Goal: Task Accomplishment & Management: Manage account settings

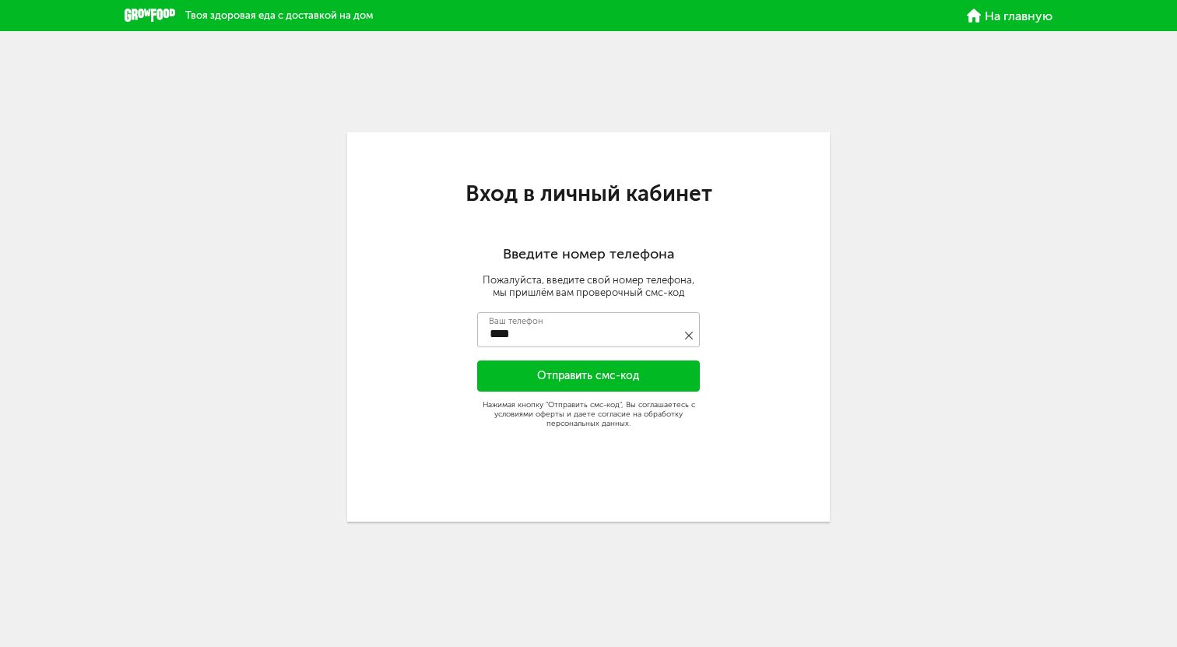
click at [1013, 15] on span "На главную" at bounding box center [1018, 16] width 68 height 12
click at [1008, 19] on span "На главную" at bounding box center [1018, 16] width 68 height 12
click at [569, 339] on input "****" at bounding box center [588, 329] width 223 height 35
type input "**********"
click at [605, 379] on button "Отправить смс-код" at bounding box center [588, 375] width 223 height 31
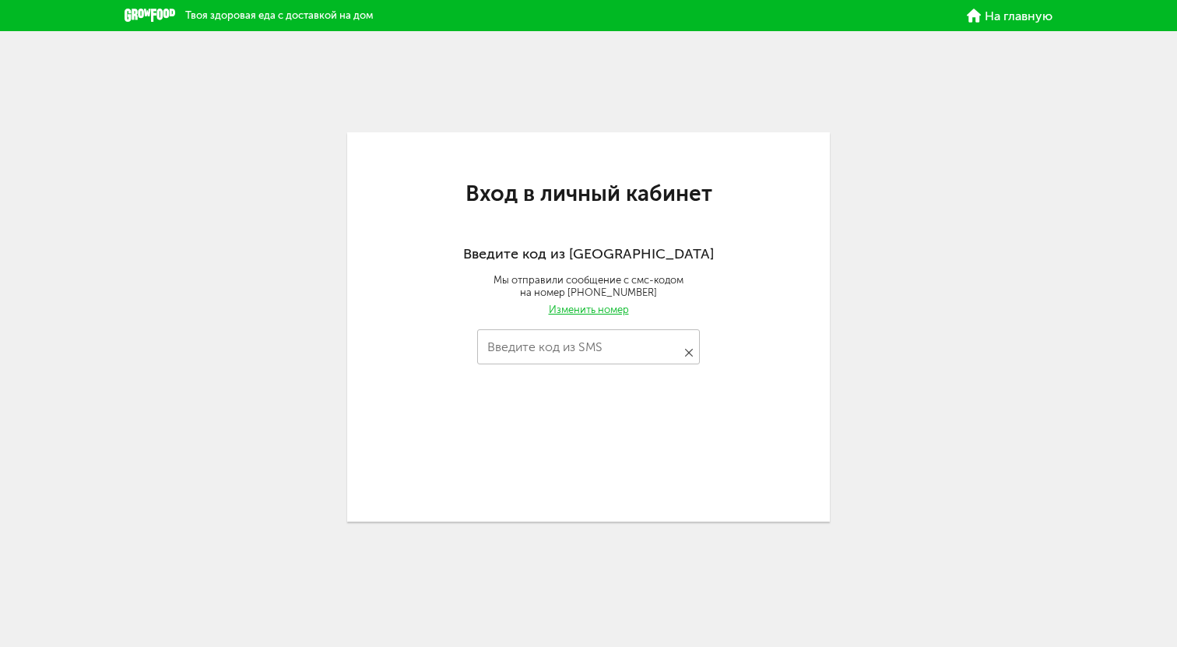
type input "****"
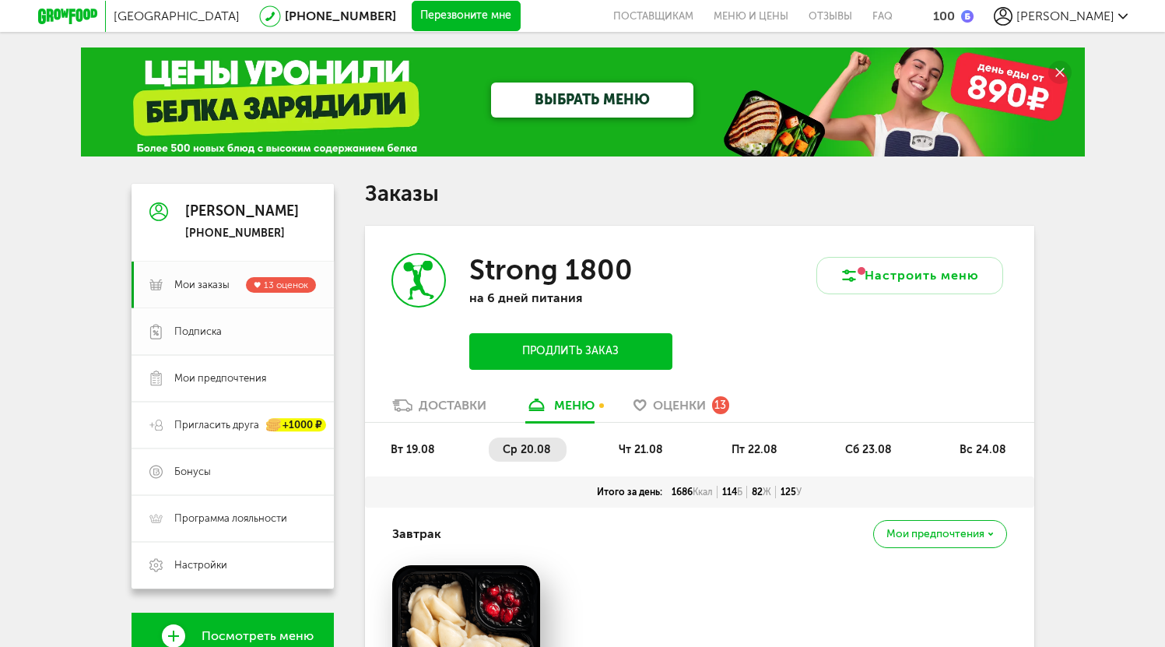
click at [237, 335] on span "Подписка" at bounding box center [245, 332] width 142 height 14
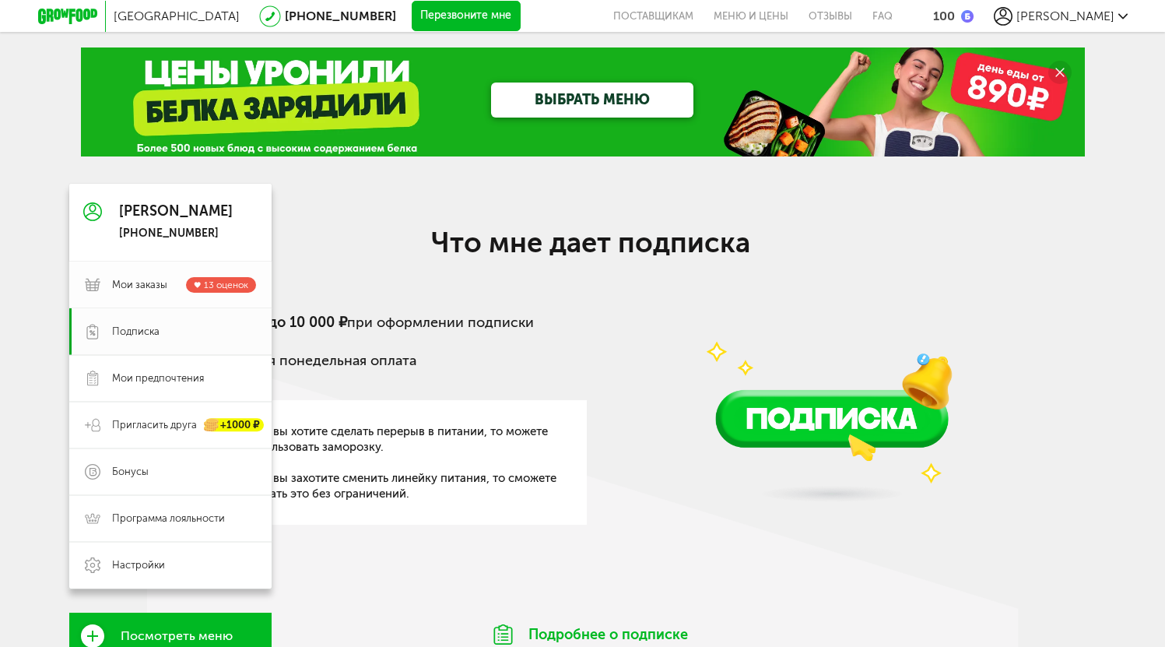
click at [144, 291] on span "Мои заказы" at bounding box center [139, 285] width 55 height 14
click at [140, 290] on span "Мои заказы" at bounding box center [139, 285] width 55 height 14
click at [208, 282] on span "13 оценок" at bounding box center [226, 284] width 44 height 11
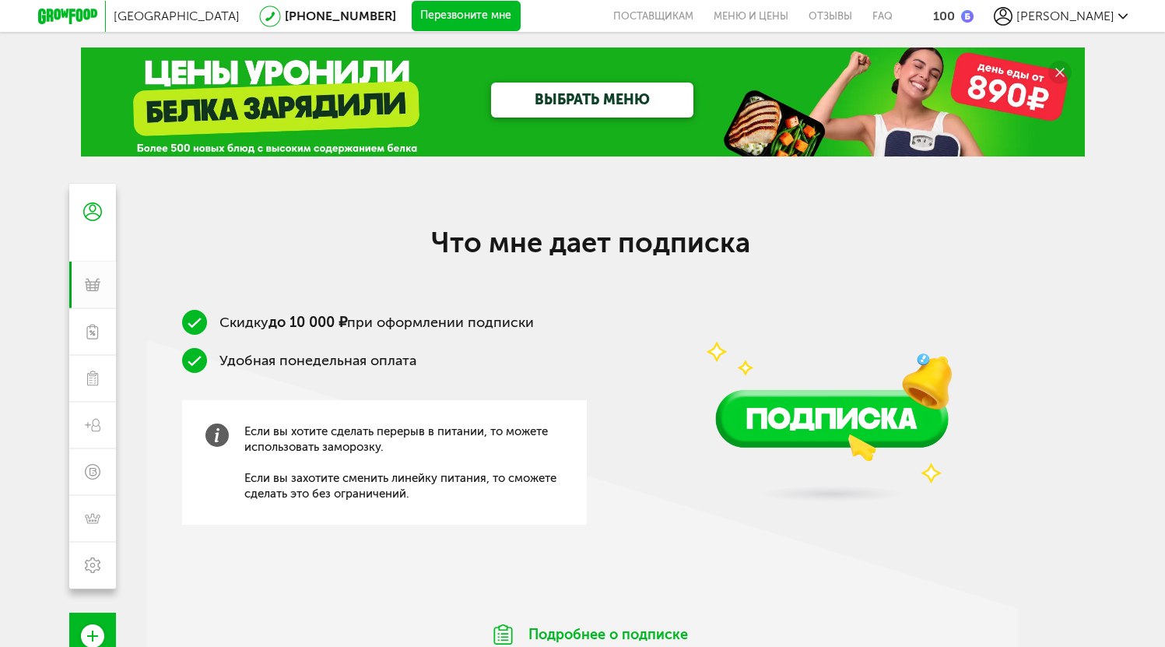
click at [1084, 19] on span "[PERSON_NAME]" at bounding box center [1065, 16] width 98 height 15
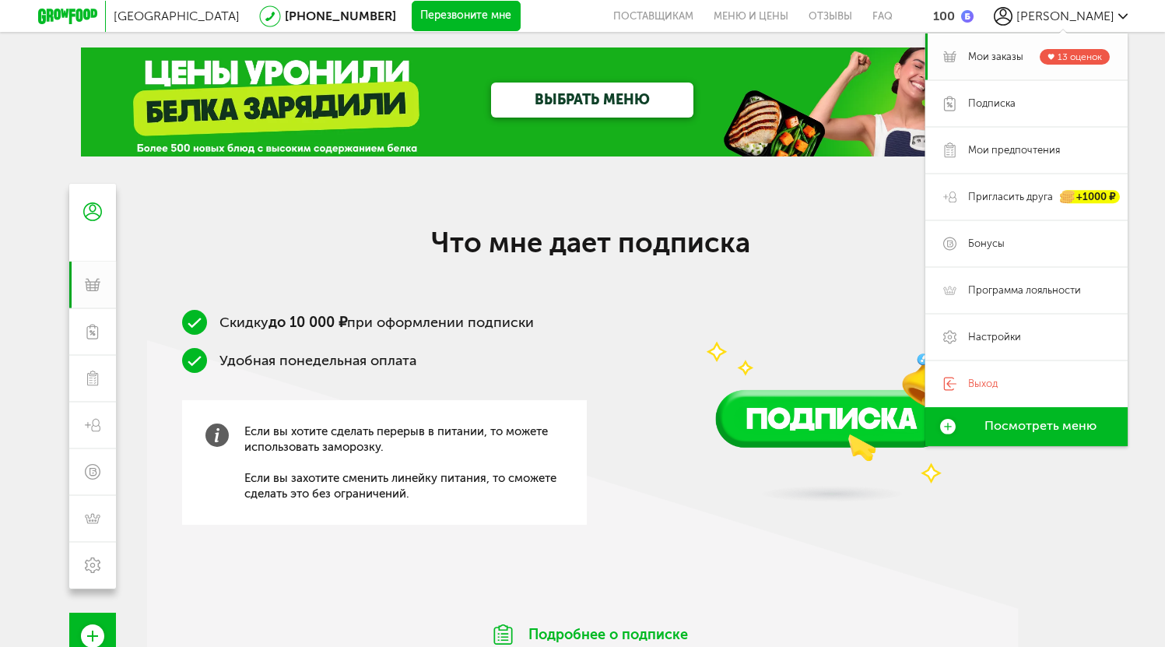
click at [1017, 55] on span "Мои заказы" at bounding box center [995, 57] width 55 height 14
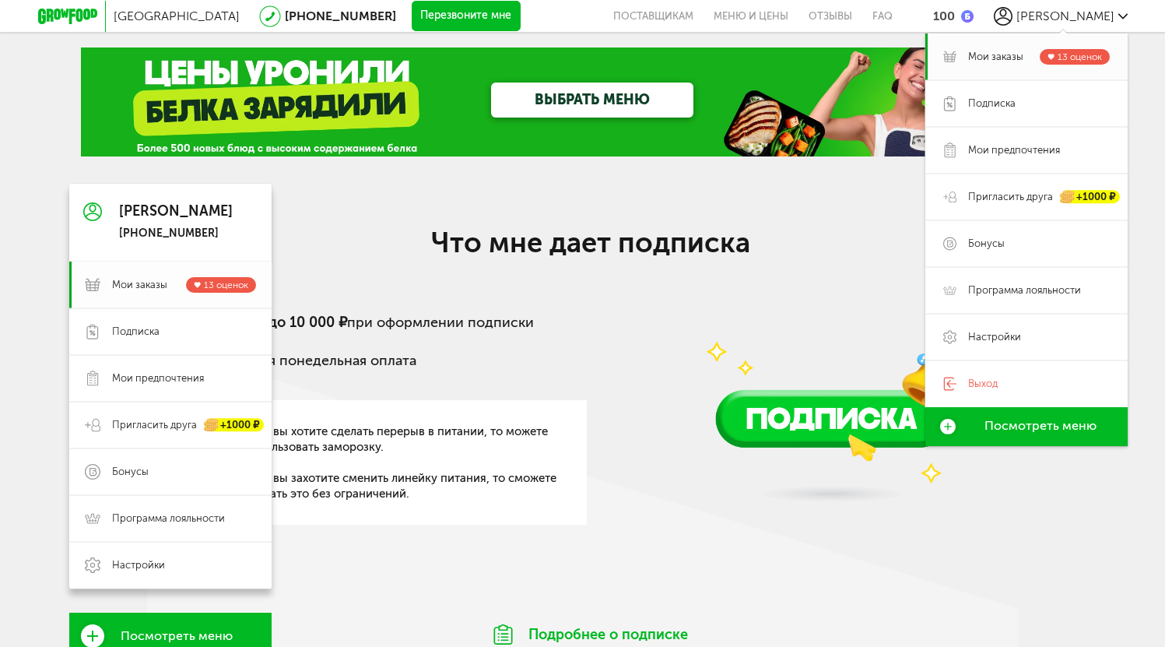
click at [139, 289] on span "Мои заказы" at bounding box center [139, 285] width 55 height 14
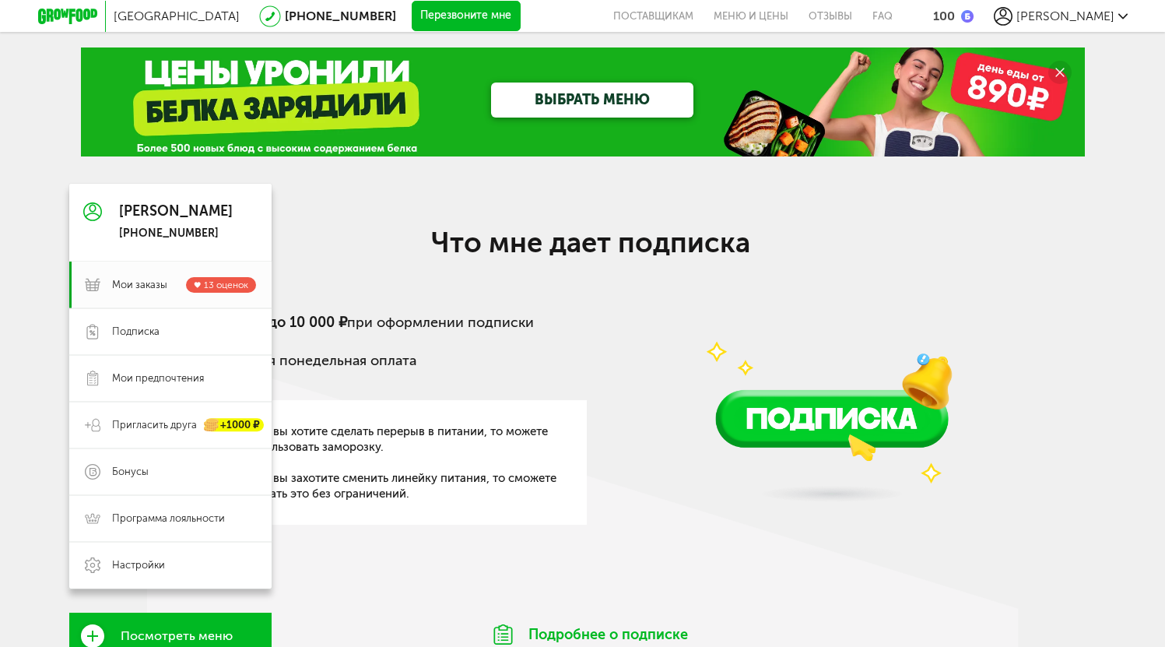
click at [154, 260] on div "Денис +7 (926) 589-63-95" at bounding box center [170, 223] width 202 height 78
click at [161, 221] on div "Денис +7 (926) 589-63-95" at bounding box center [176, 222] width 114 height 37
click at [139, 214] on div "[PERSON_NAME]" at bounding box center [176, 212] width 114 height 16
click at [163, 381] on span "Мои предпочтения" at bounding box center [158, 378] width 92 height 14
click at [155, 286] on span "Мои заказы" at bounding box center [139, 285] width 55 height 14
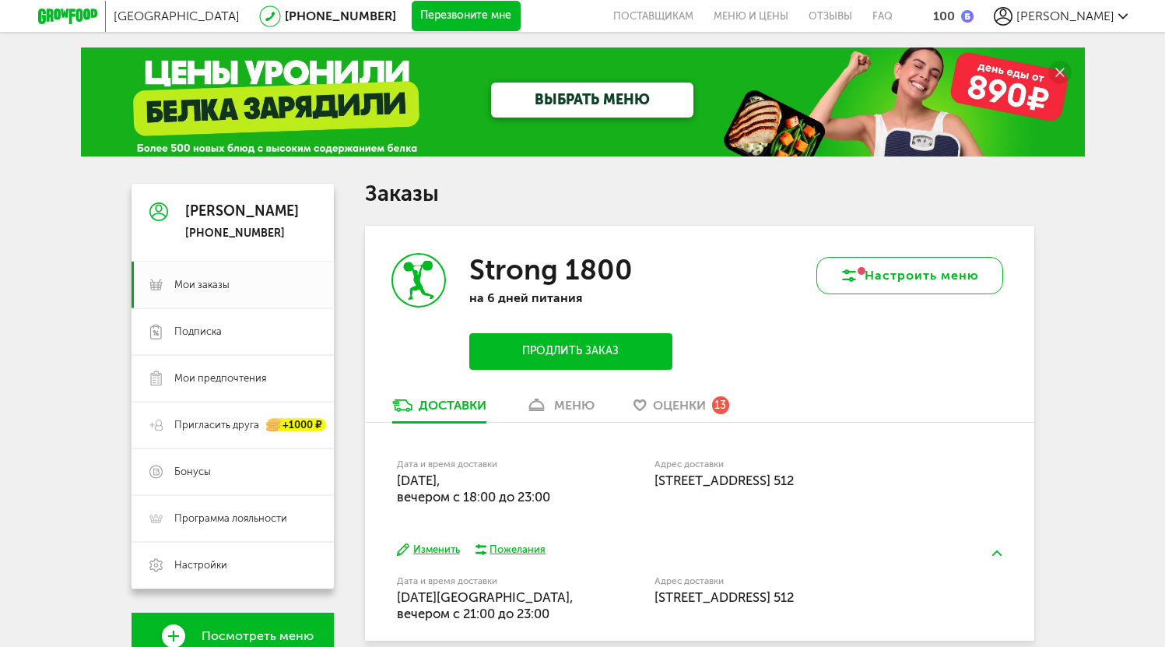
click at [927, 284] on button "Настроить меню" at bounding box center [909, 275] width 187 height 37
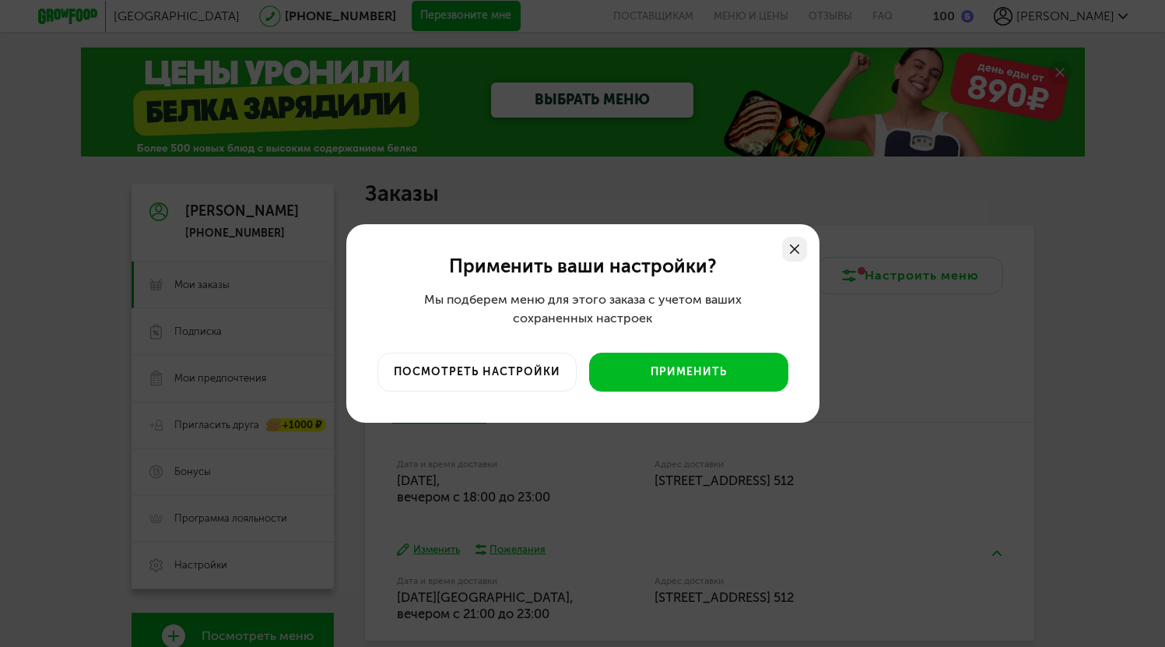
click at [799, 251] on use at bounding box center [794, 248] width 9 height 9
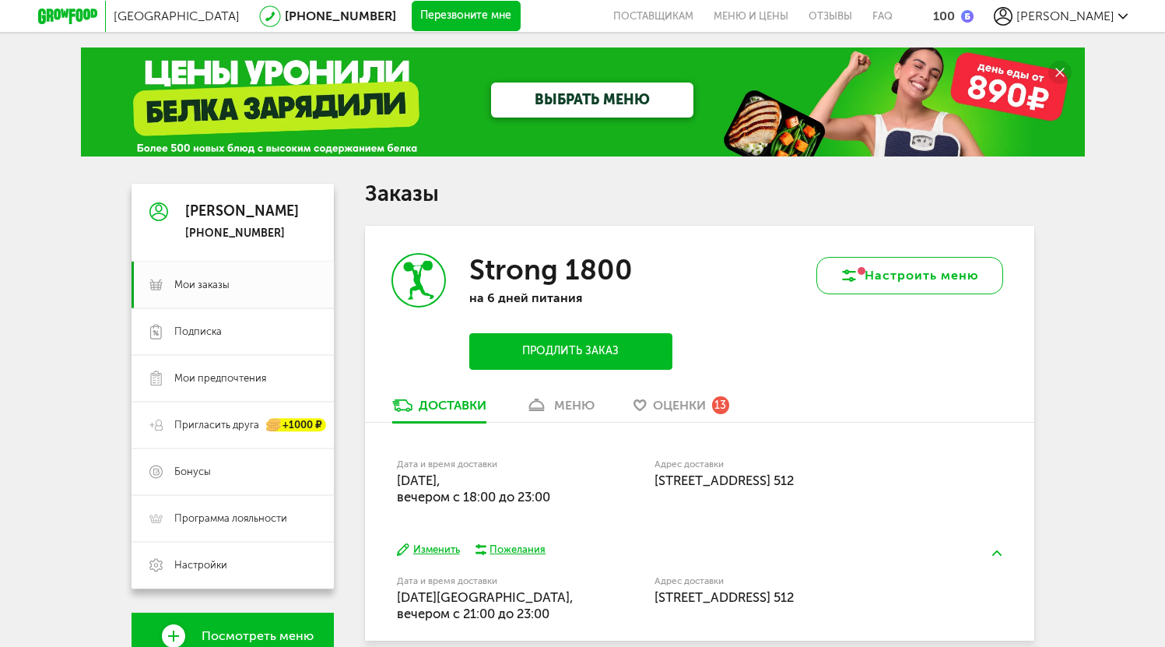
click at [916, 283] on button "Настроить меню" at bounding box center [909, 275] width 187 height 37
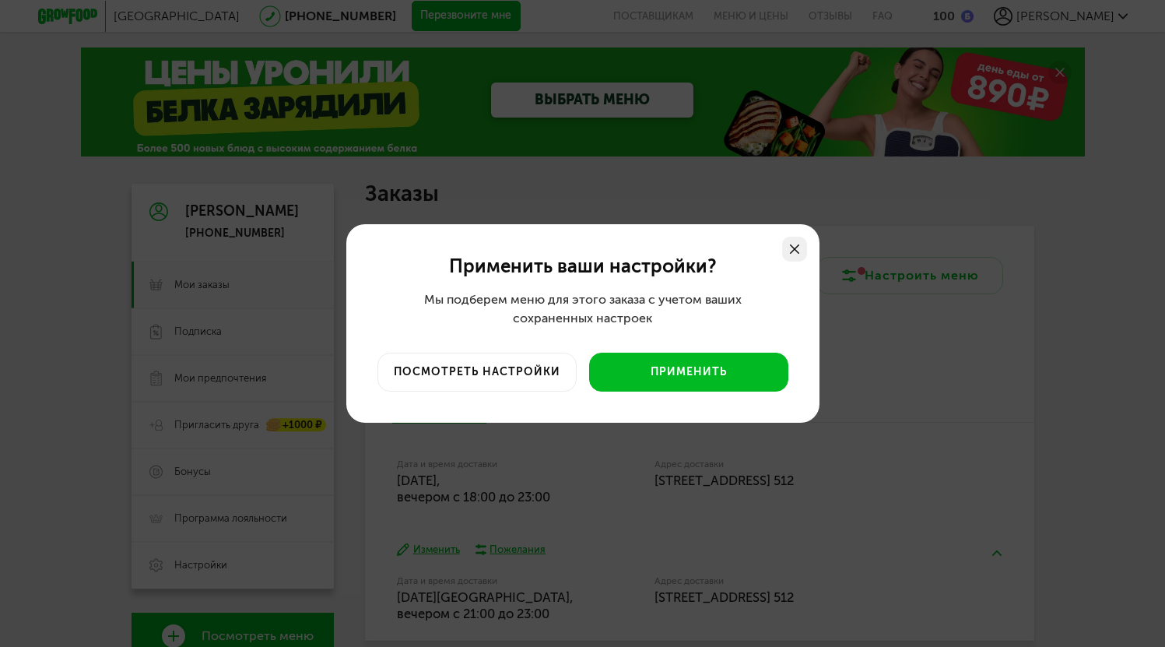
click at [799, 246] on icon at bounding box center [794, 248] width 9 height 9
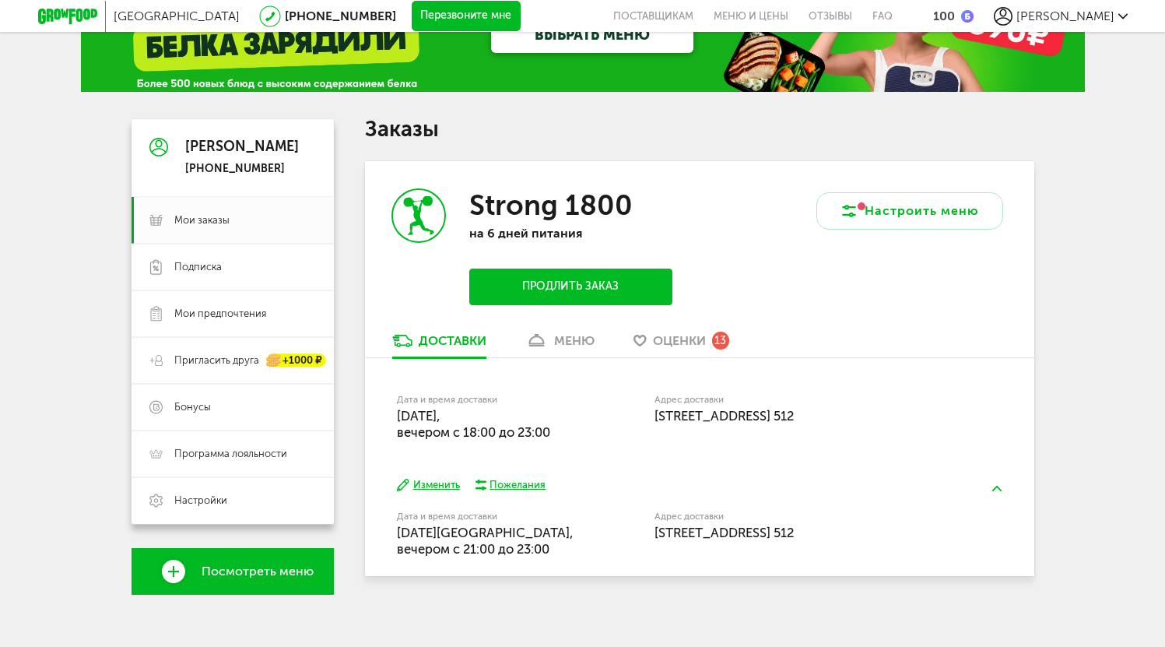
scroll to position [75, 0]
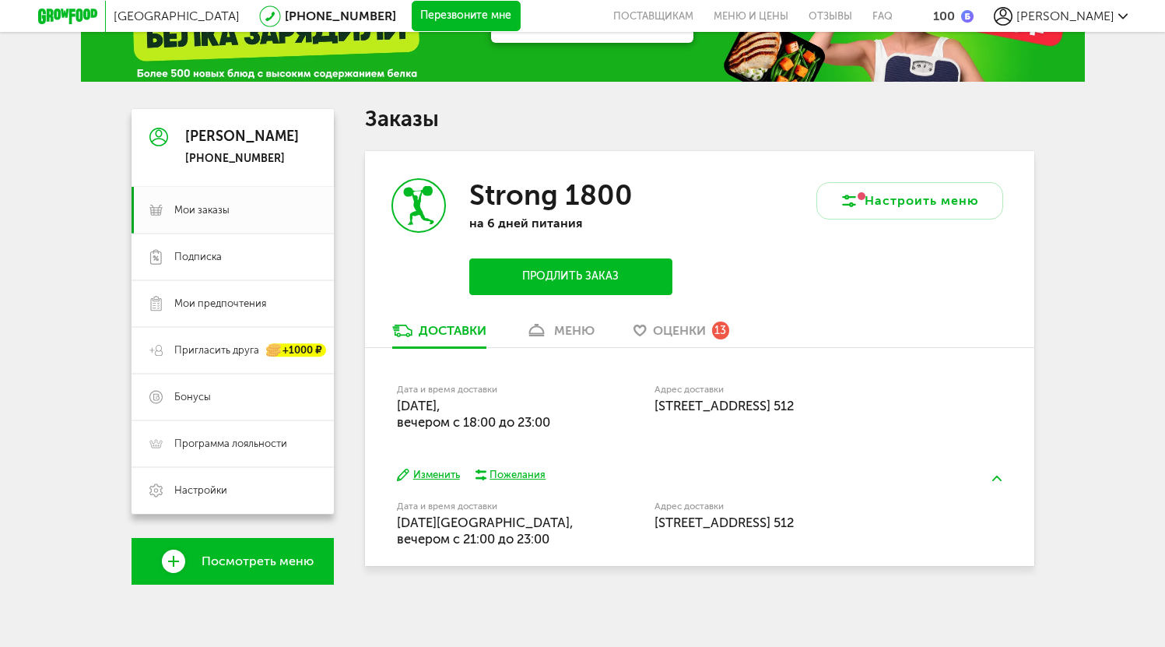
click at [569, 328] on div "меню" at bounding box center [574, 330] width 40 height 15
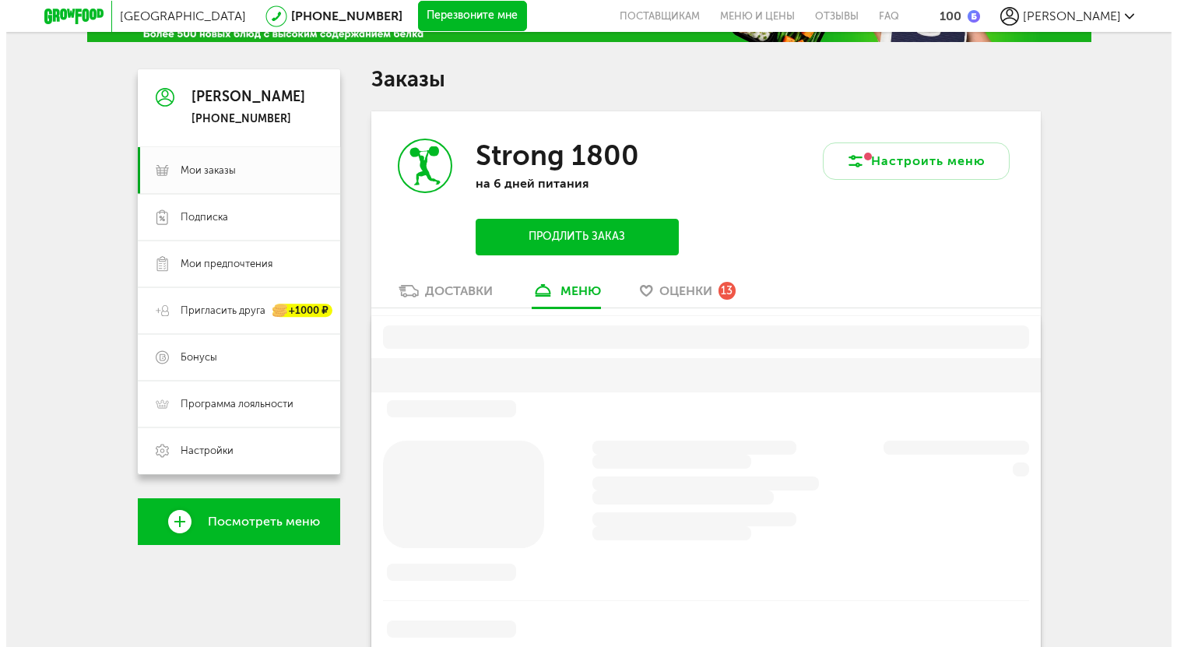
scroll to position [187, 0]
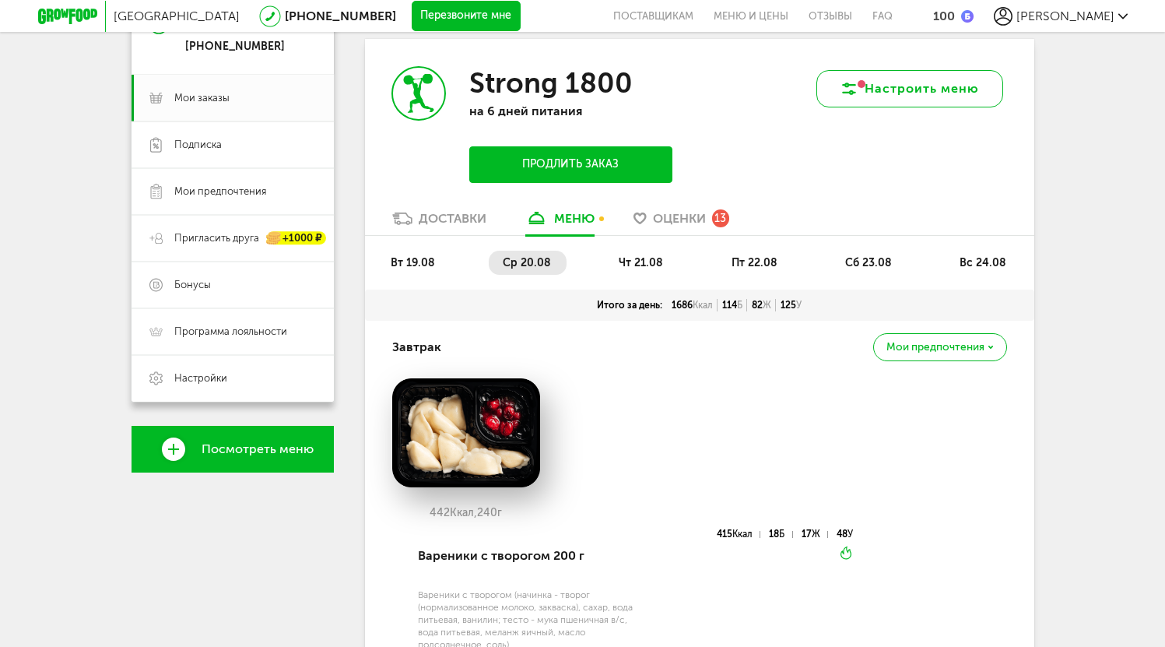
click at [922, 97] on button "Настроить меню" at bounding box center [909, 88] width 187 height 37
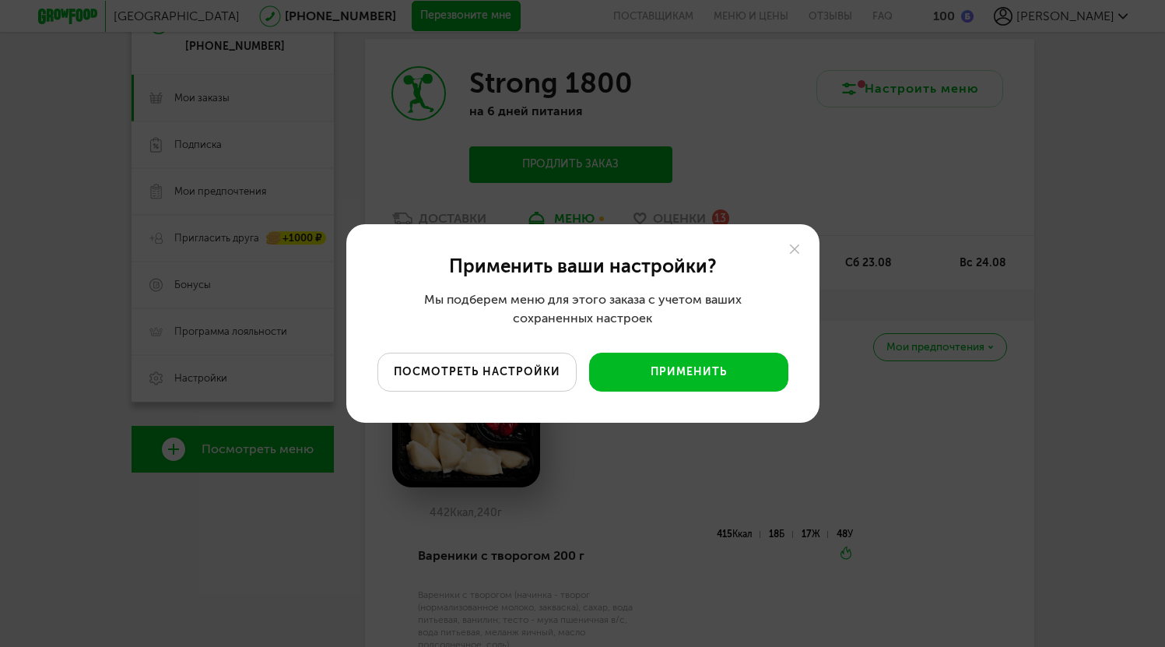
click at [538, 381] on button "посмотреть настройки" at bounding box center [476, 372] width 199 height 39
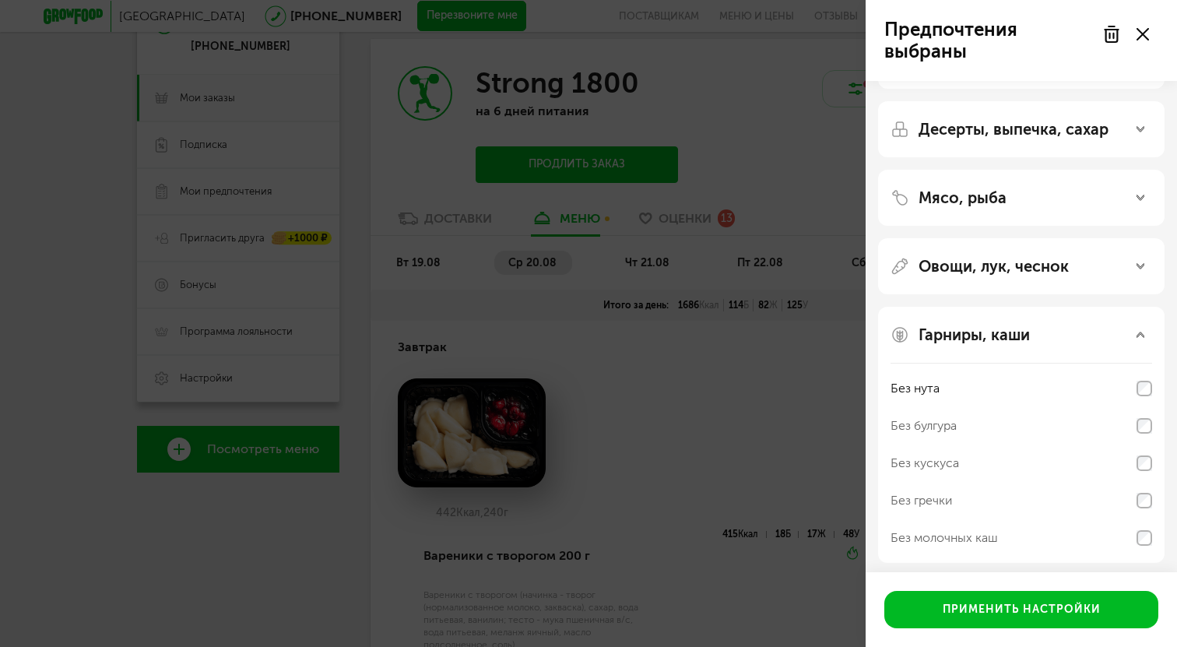
scroll to position [304, 0]
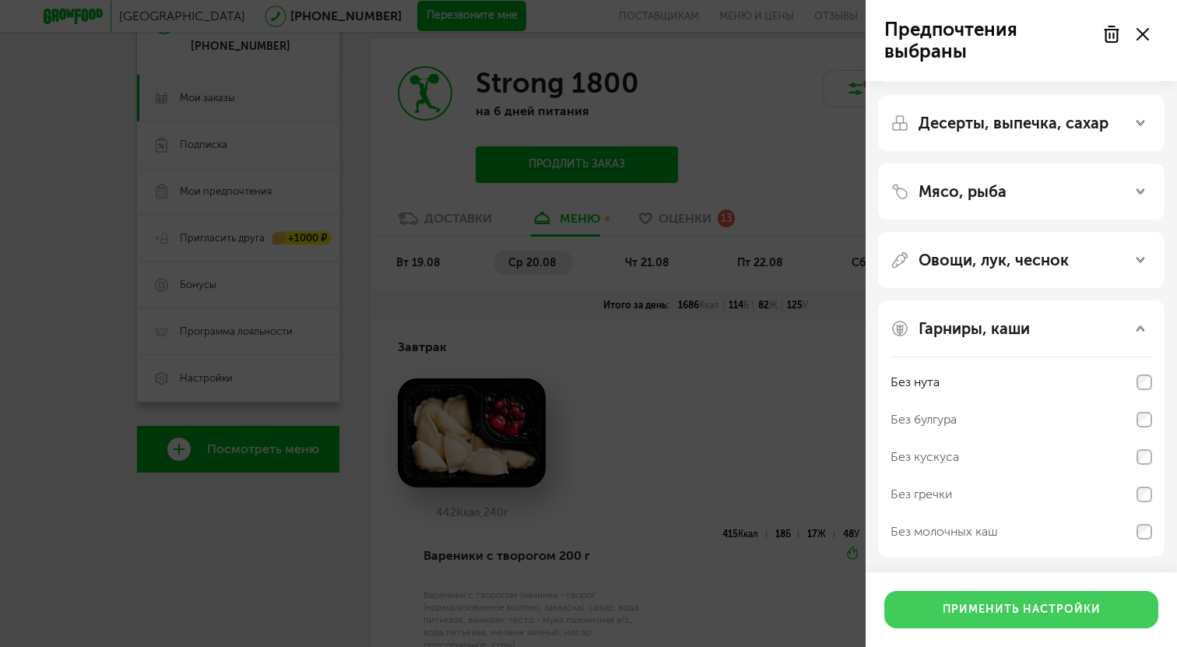
click at [1015, 609] on button "Применить настройки" at bounding box center [1021, 609] width 274 height 37
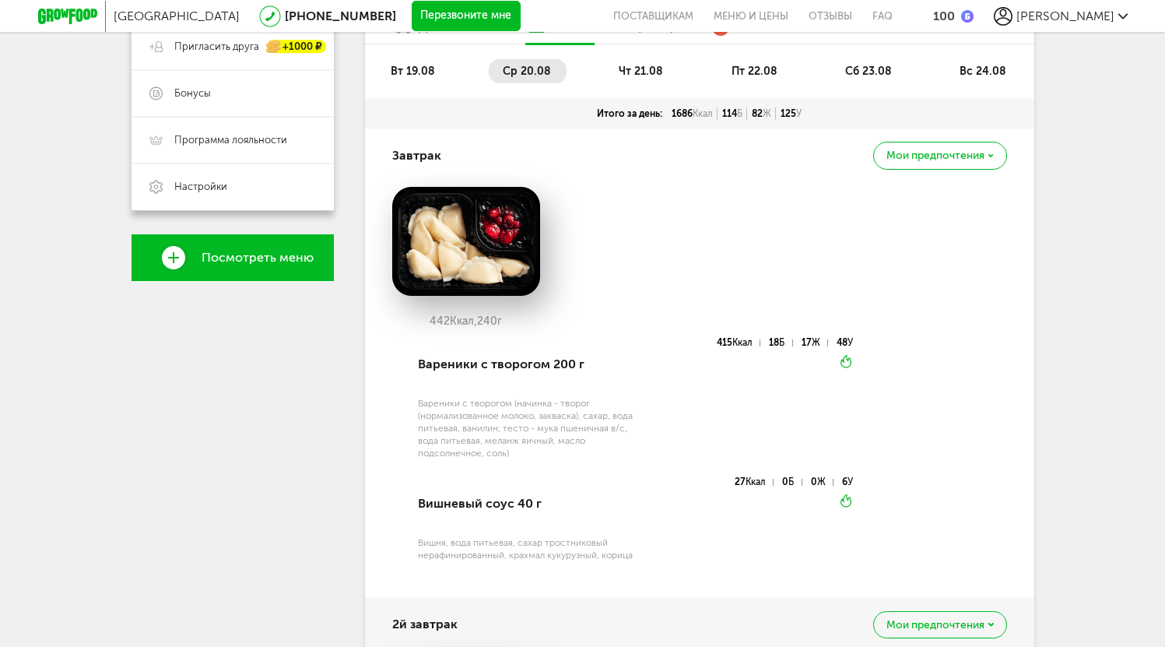
scroll to position [342, 0]
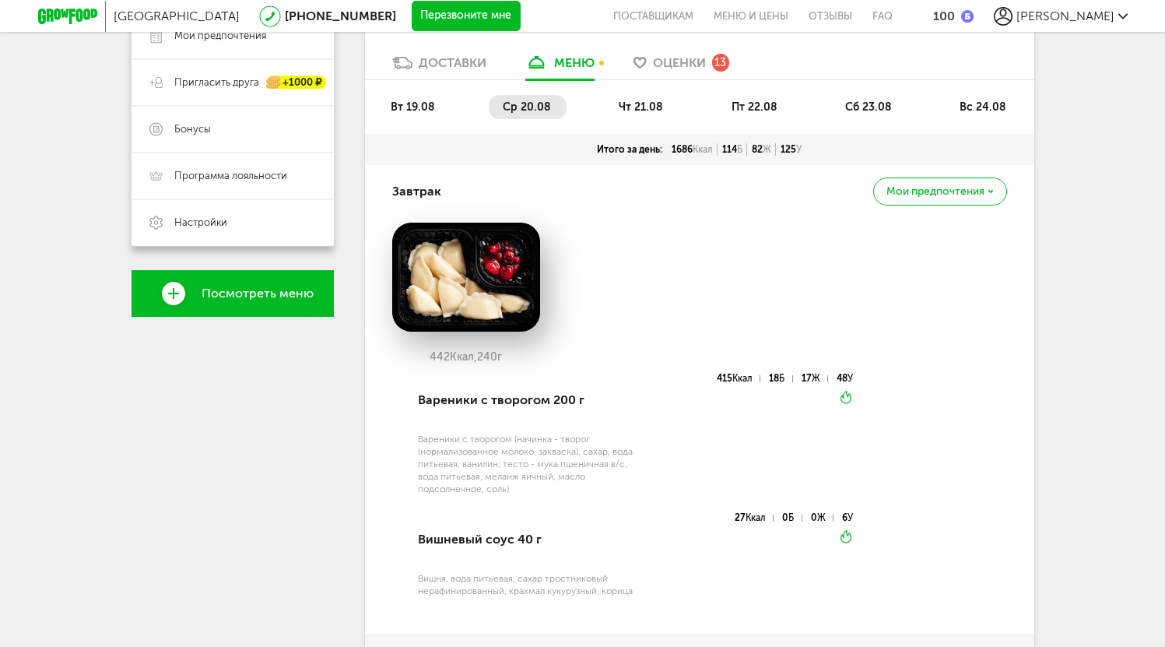
click at [641, 104] on span "чт 21.08" at bounding box center [641, 106] width 44 height 13
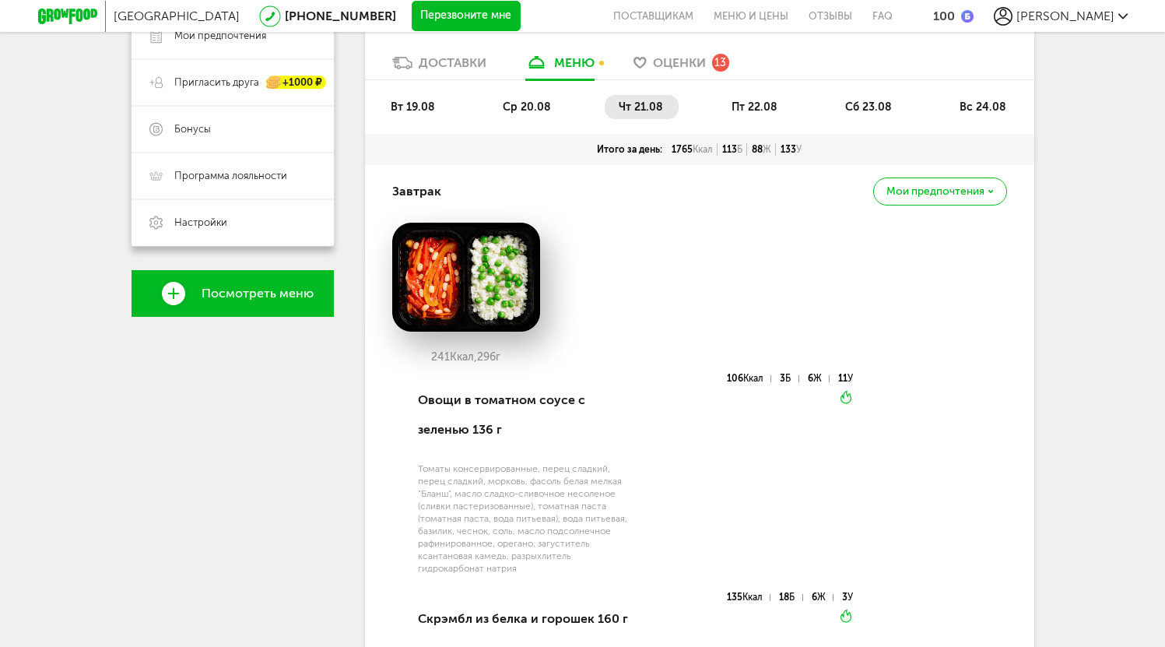
click at [757, 111] on span "пт 22.08" at bounding box center [755, 106] width 46 height 13
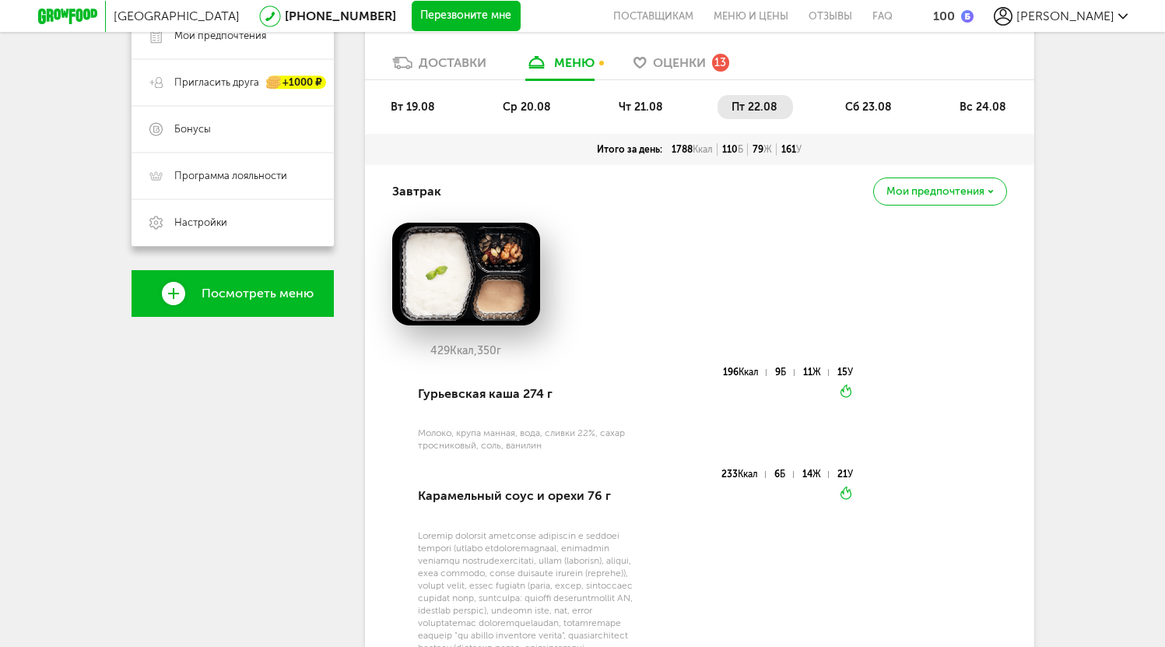
click at [870, 100] on span "сб 23.08" at bounding box center [868, 106] width 47 height 13
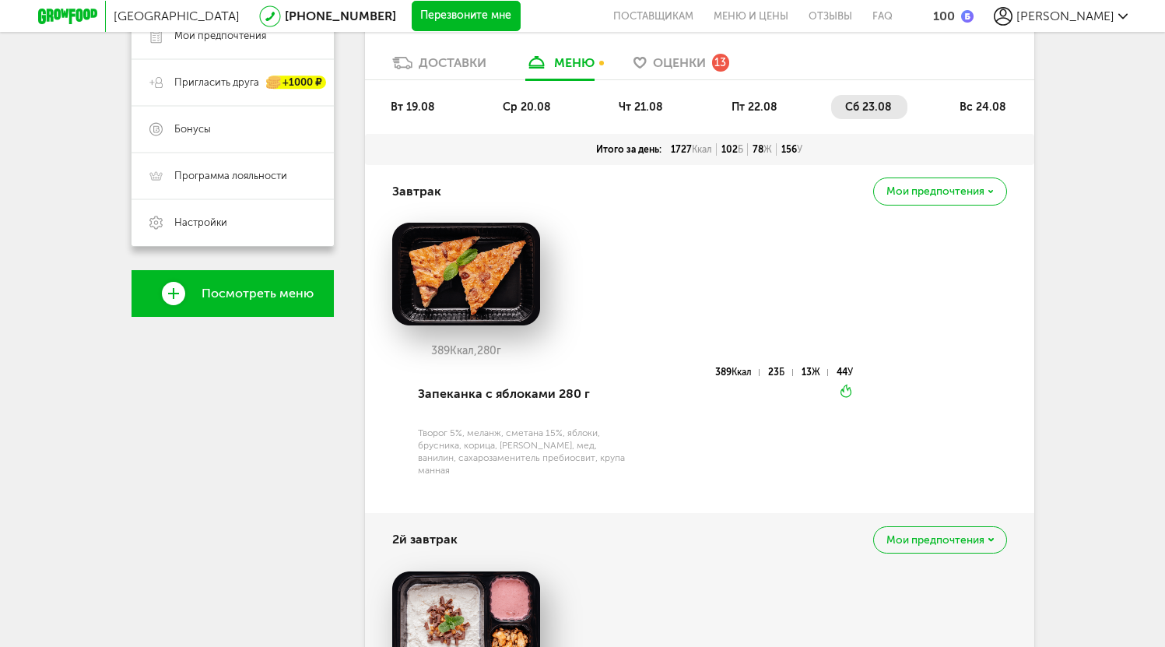
click at [991, 105] on span "вс 24.08" at bounding box center [983, 106] width 47 height 13
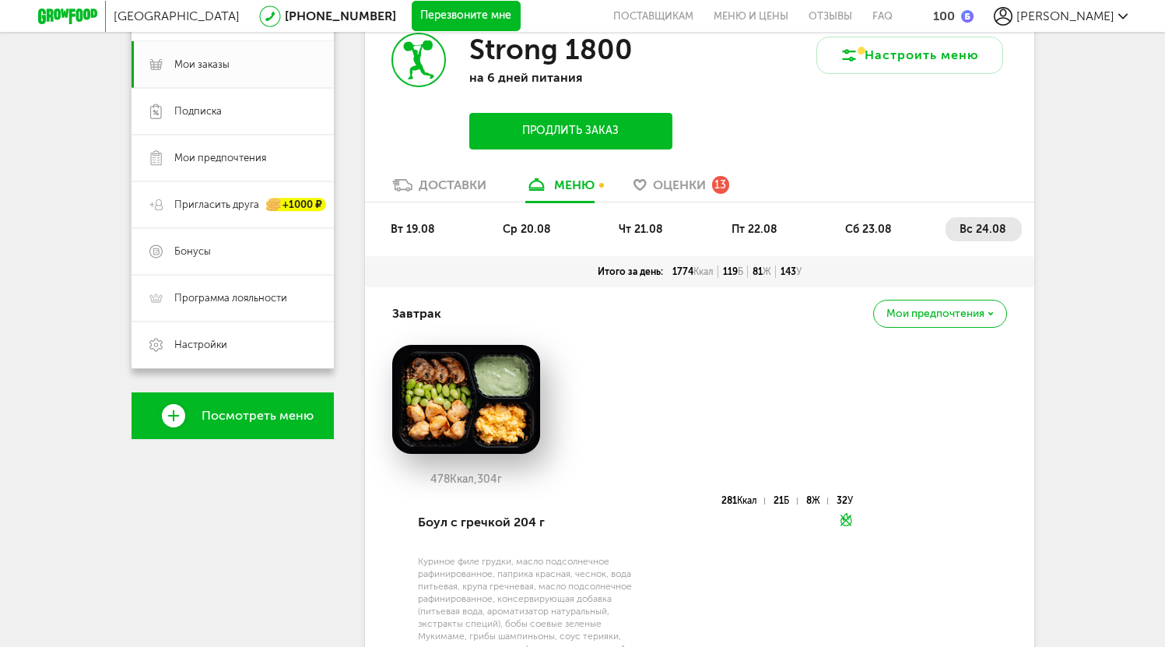
scroll to position [311, 0]
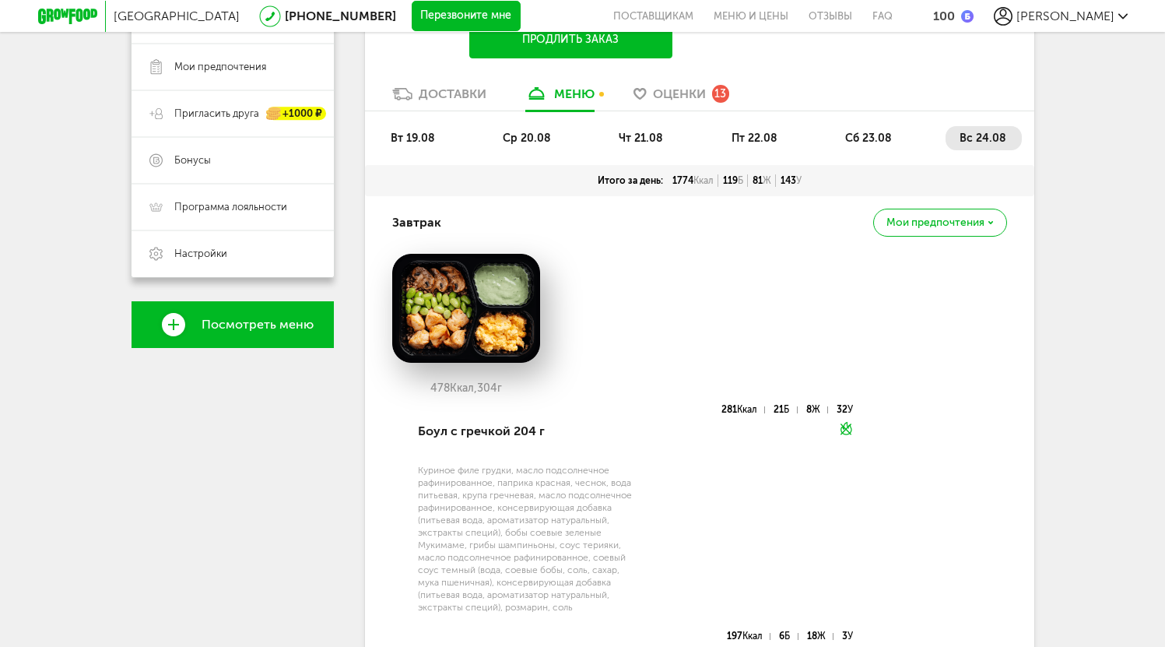
click at [417, 141] on span "вт 19.08" at bounding box center [413, 138] width 44 height 13
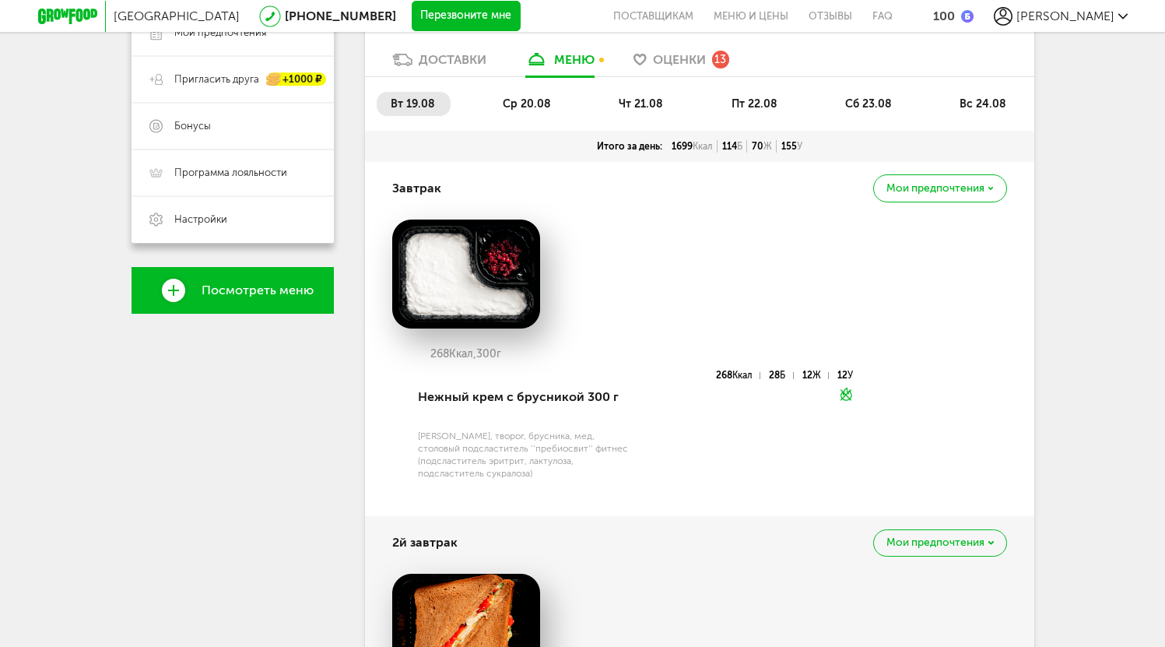
scroll to position [165, 0]
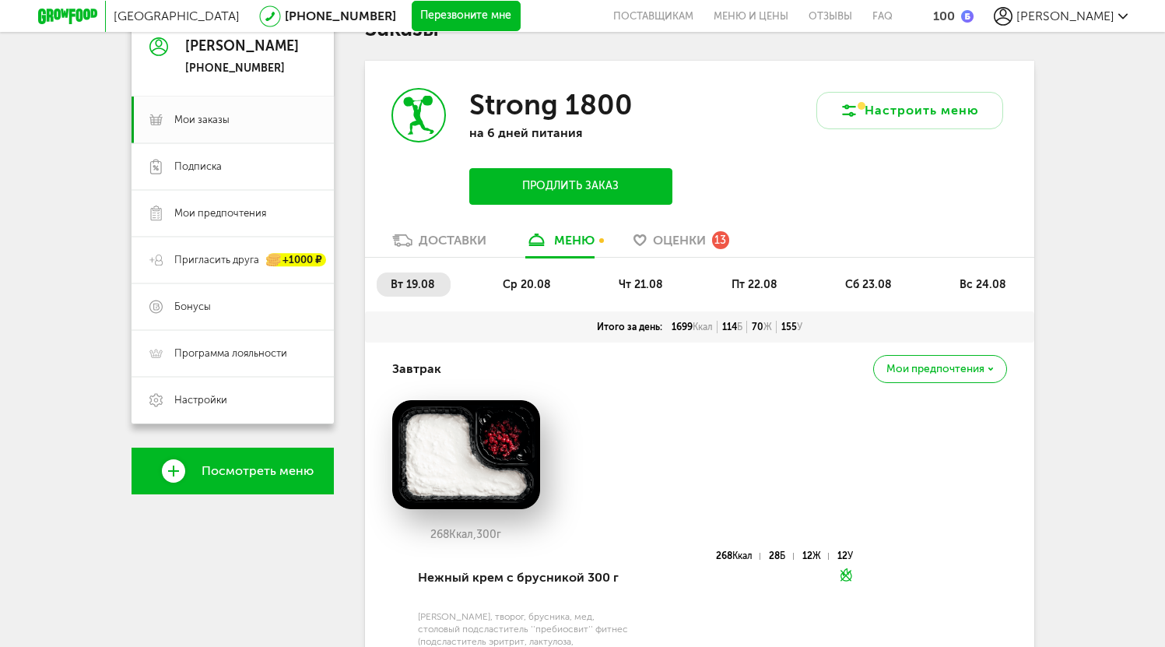
click at [532, 272] on li "ср 20.08" at bounding box center [528, 284] width 78 height 24
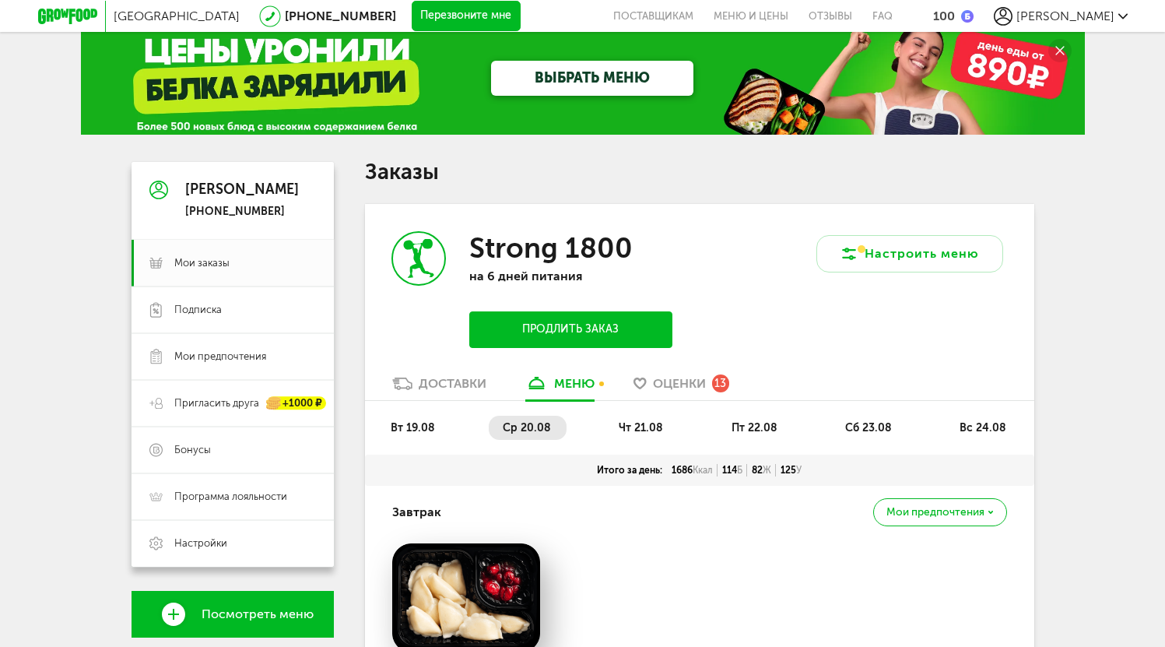
scroll to position [0, 0]
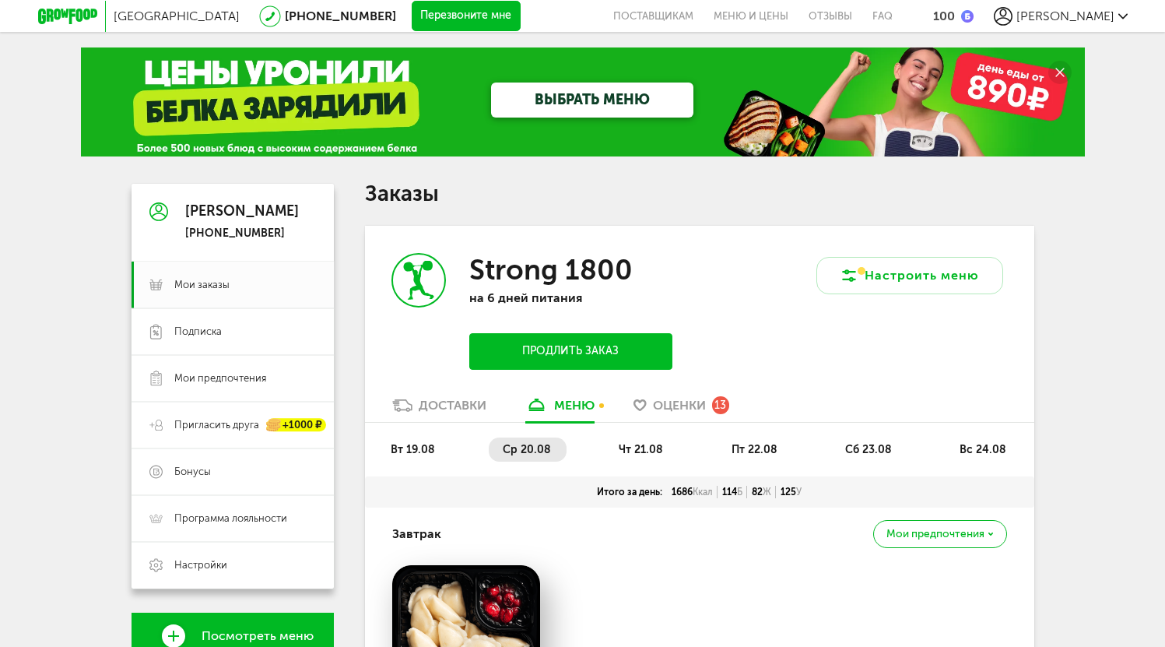
click at [637, 448] on span "чт 21.08" at bounding box center [641, 449] width 44 height 13
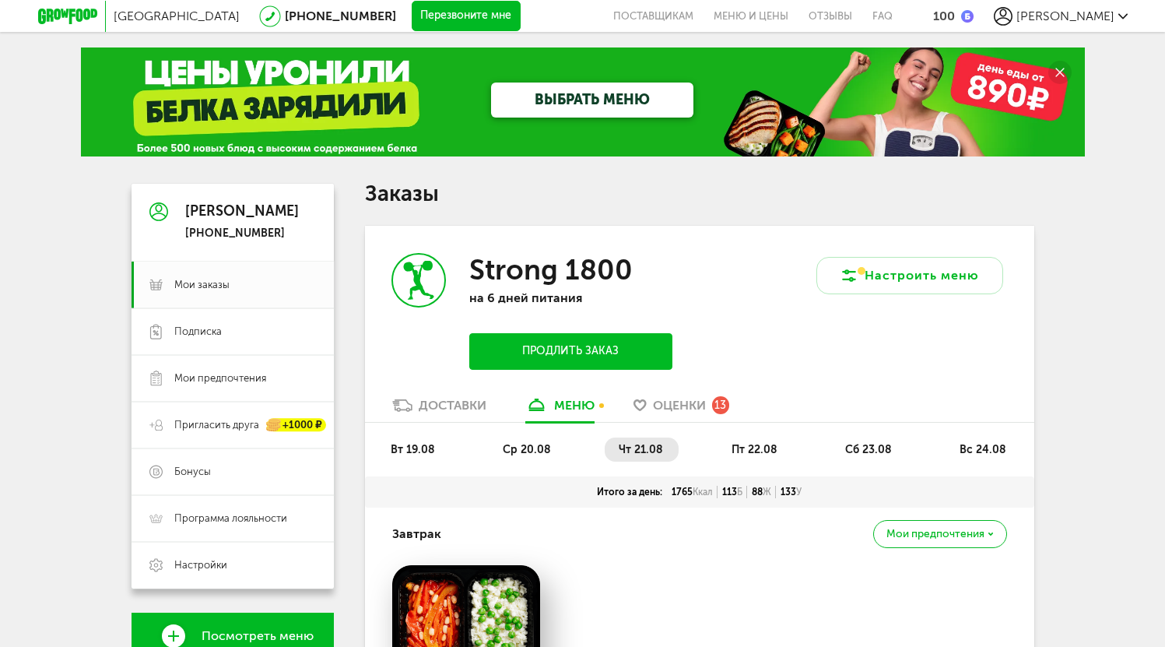
click at [750, 451] on span "пт 22.08" at bounding box center [755, 449] width 46 height 13
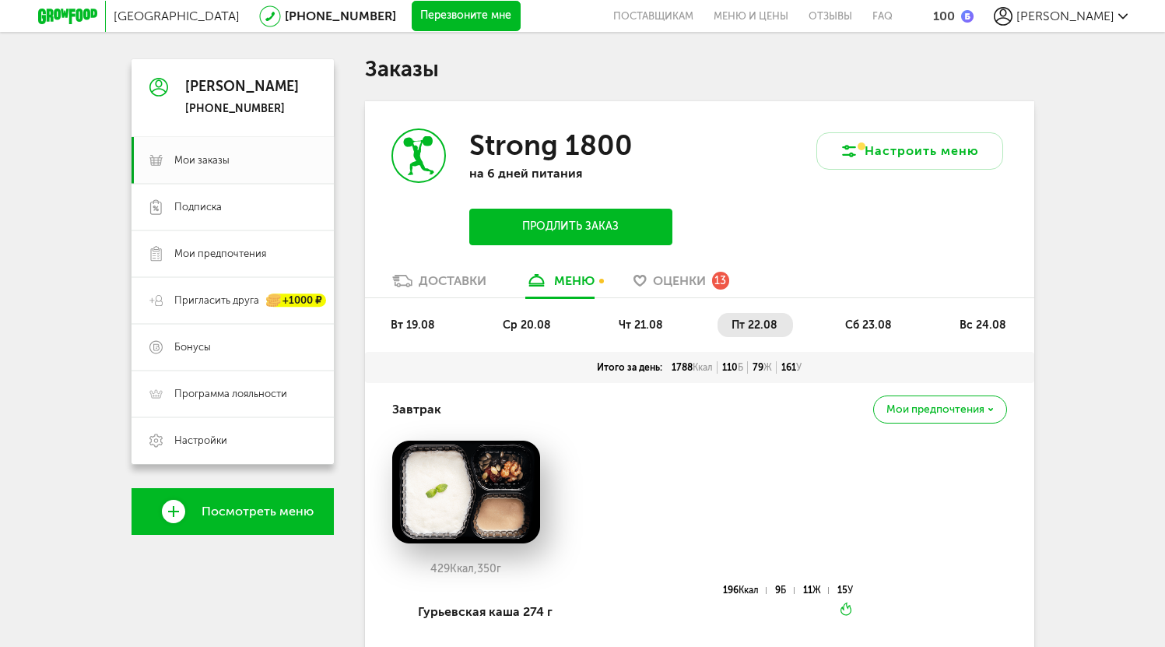
scroll to position [78, 0]
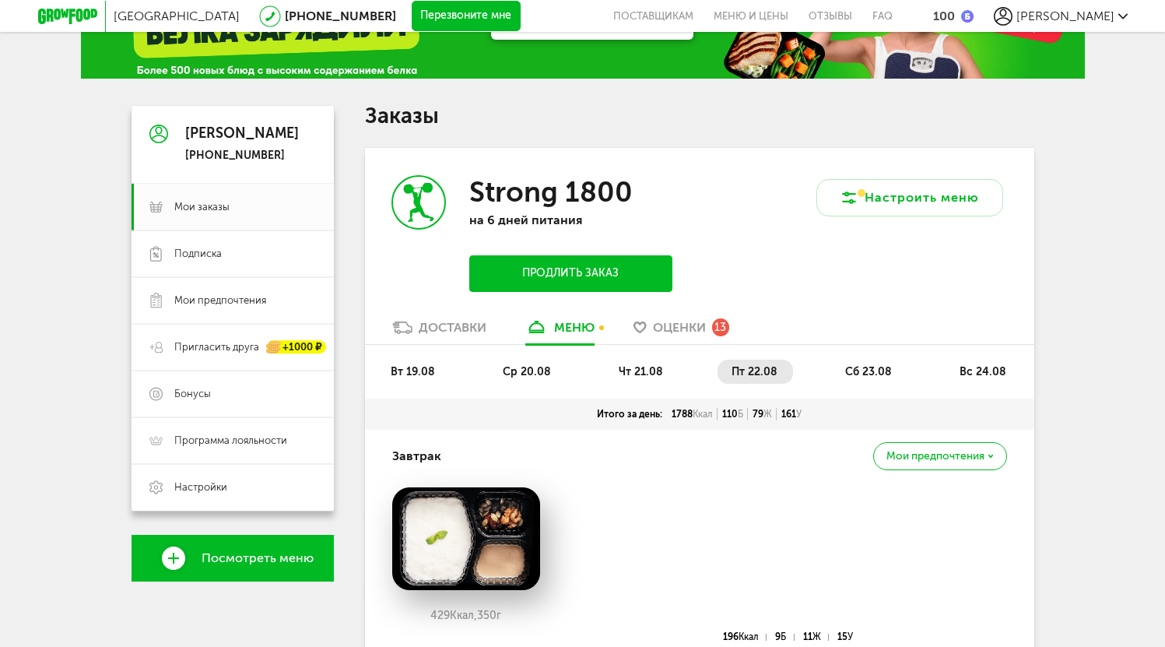
click at [644, 376] on span "чт 21.08" at bounding box center [641, 371] width 44 height 13
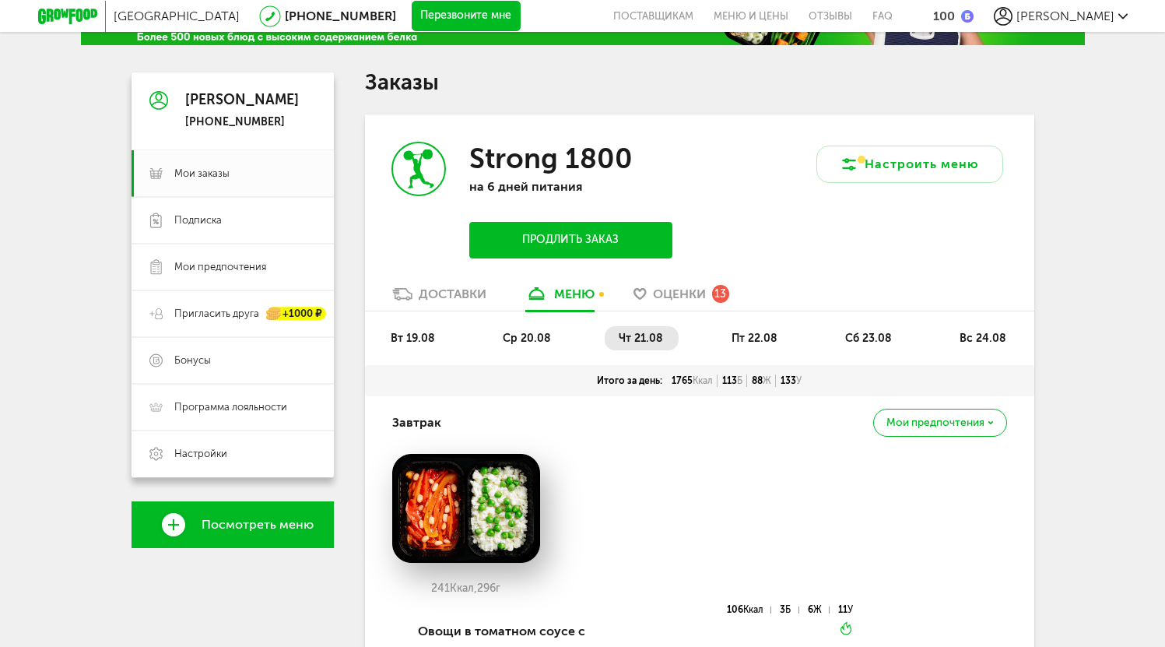
scroll to position [0, 0]
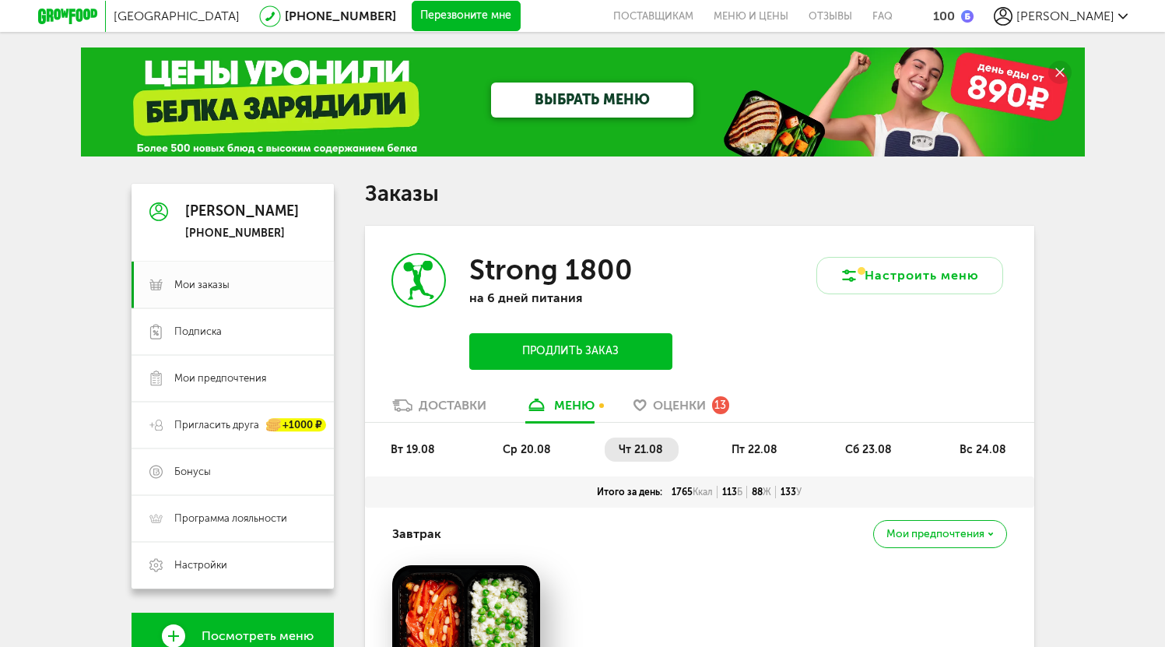
click at [749, 443] on span "пт 22.08" at bounding box center [755, 449] width 46 height 13
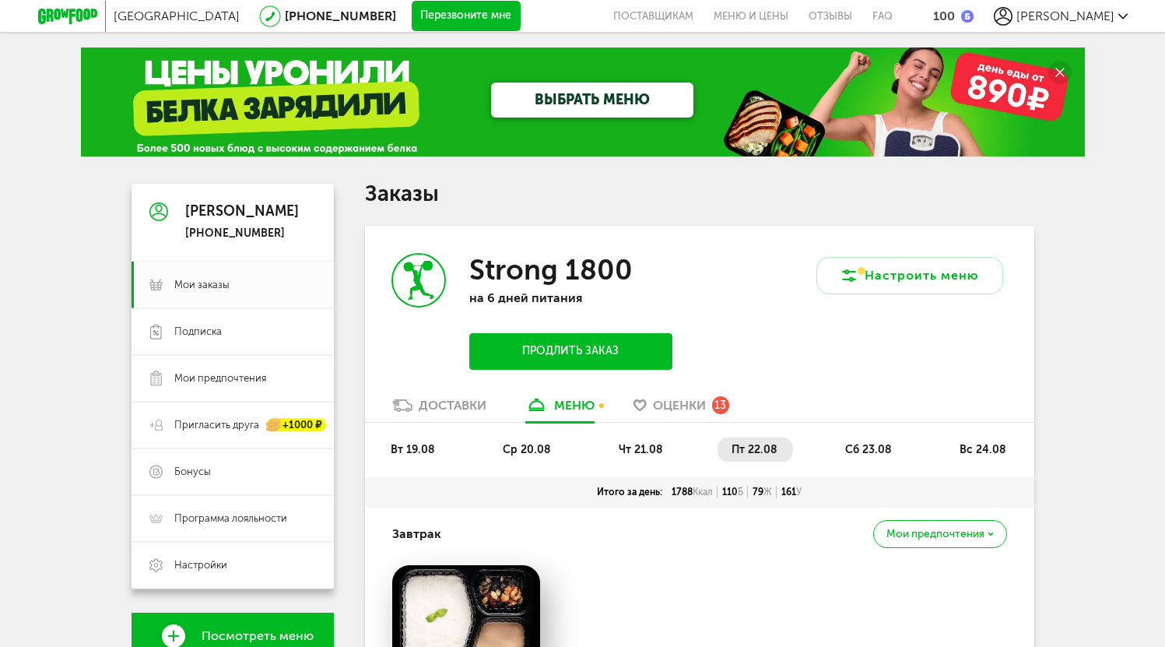
click at [864, 451] on span "сб 23.08" at bounding box center [868, 449] width 47 height 13
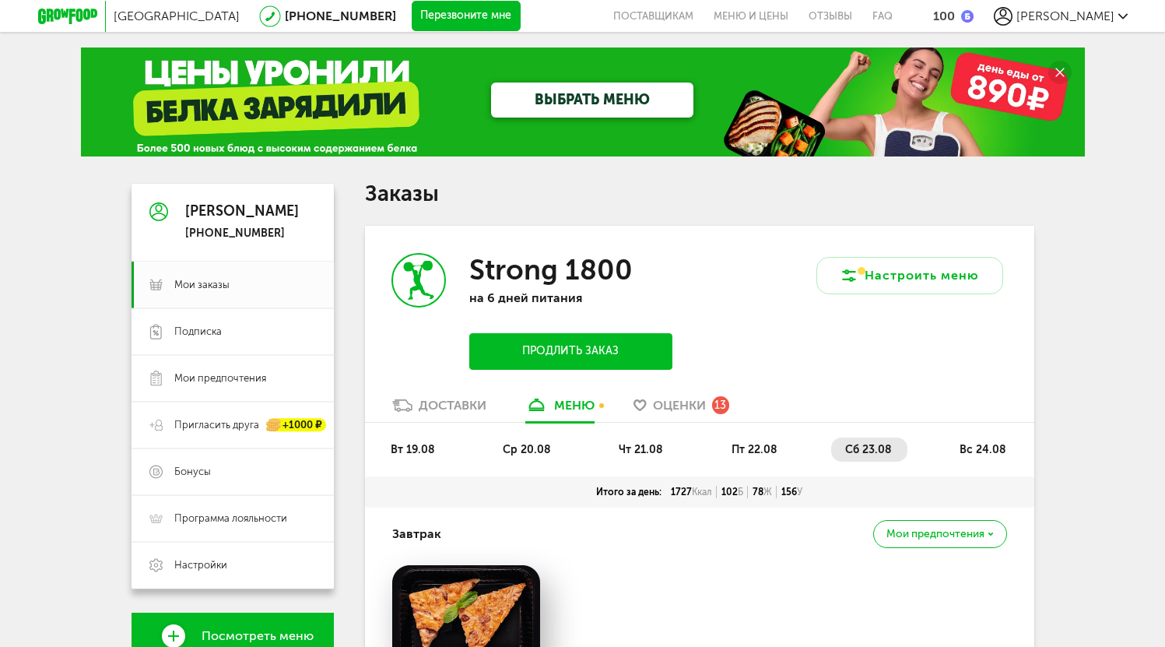
click at [1006, 457] on li "вс 24.08" at bounding box center [984, 449] width 76 height 24
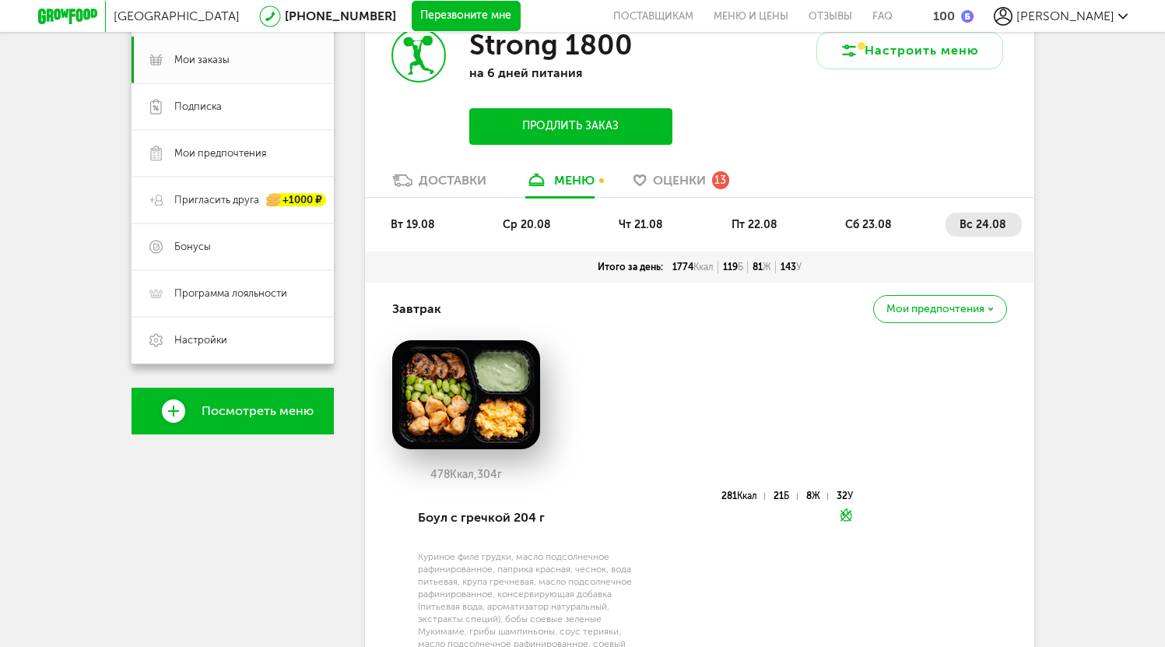
scroll to position [233, 0]
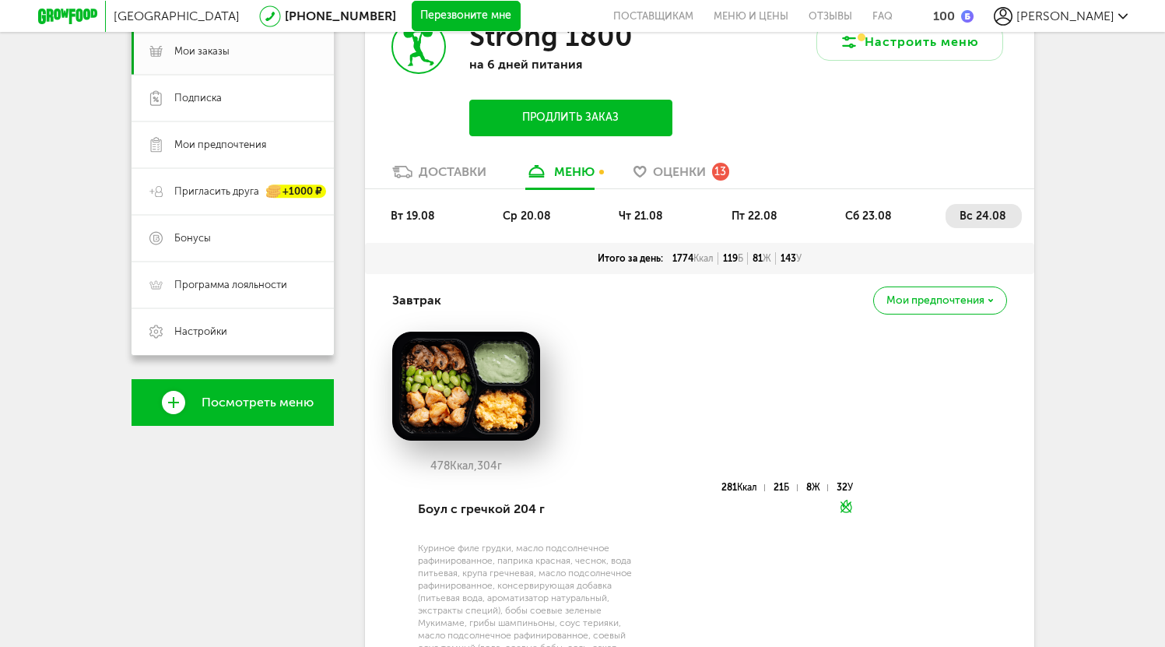
click at [683, 170] on span "Оценки" at bounding box center [679, 171] width 53 height 15
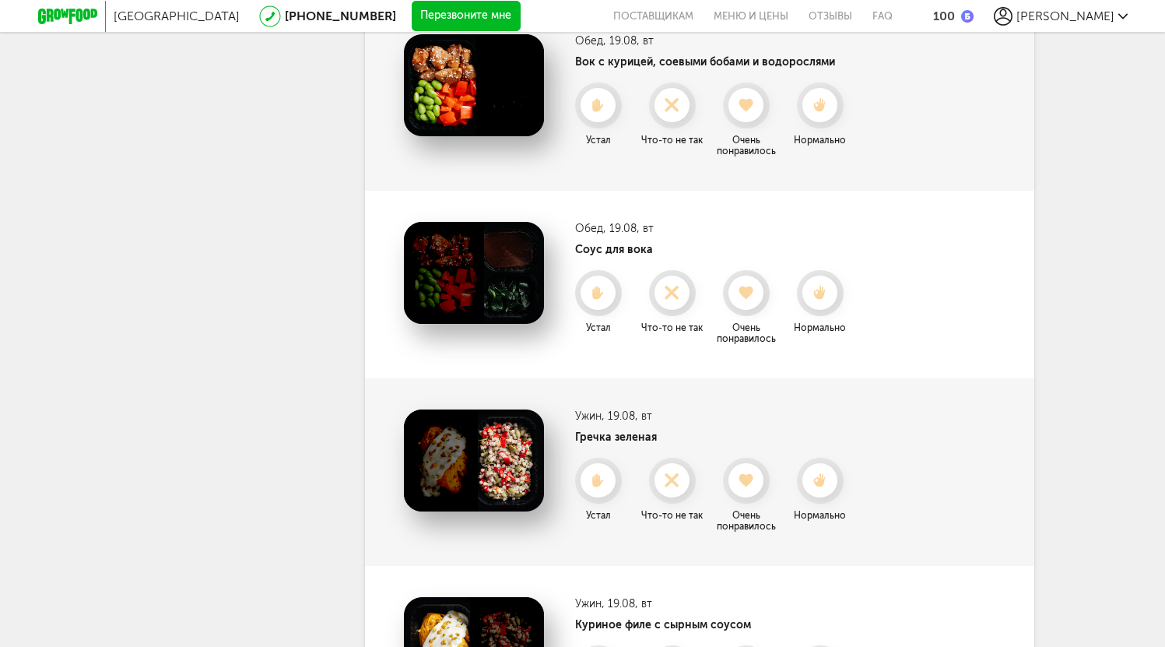
scroll to position [898, 0]
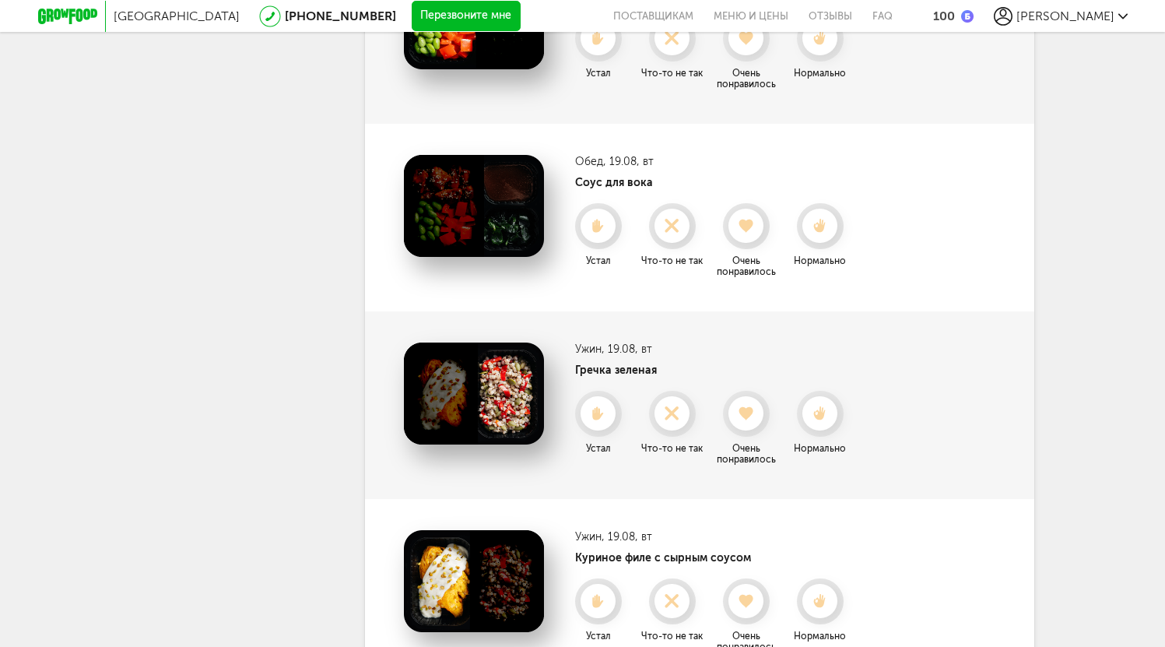
click at [458, 199] on img at bounding box center [474, 206] width 140 height 102
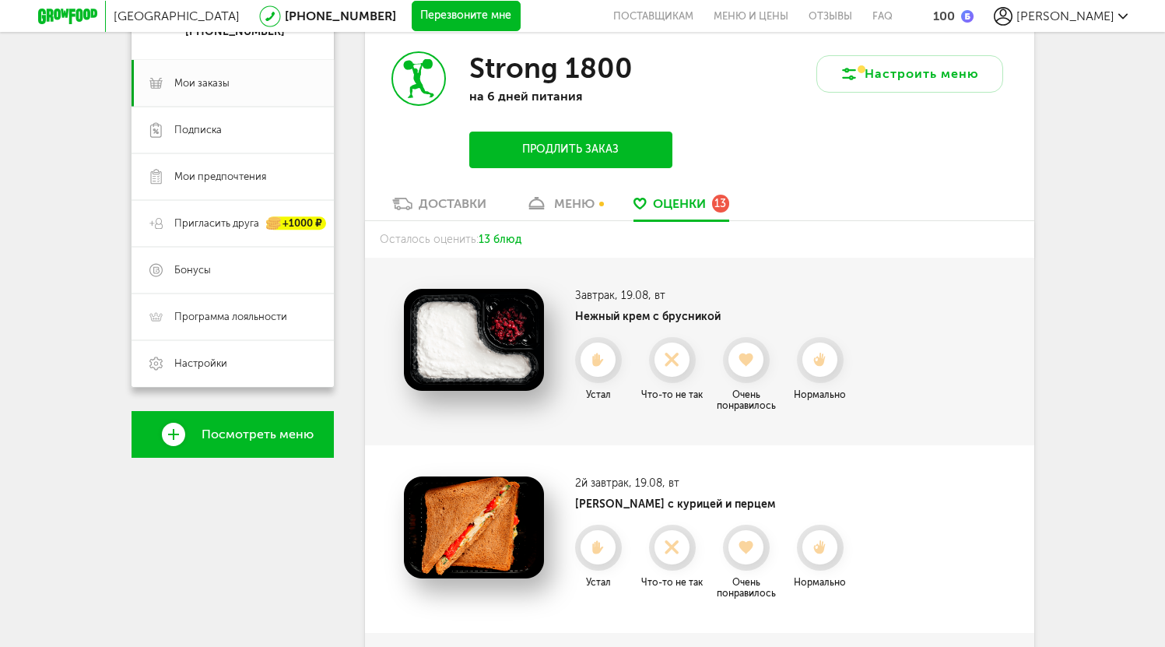
scroll to position [72, 0]
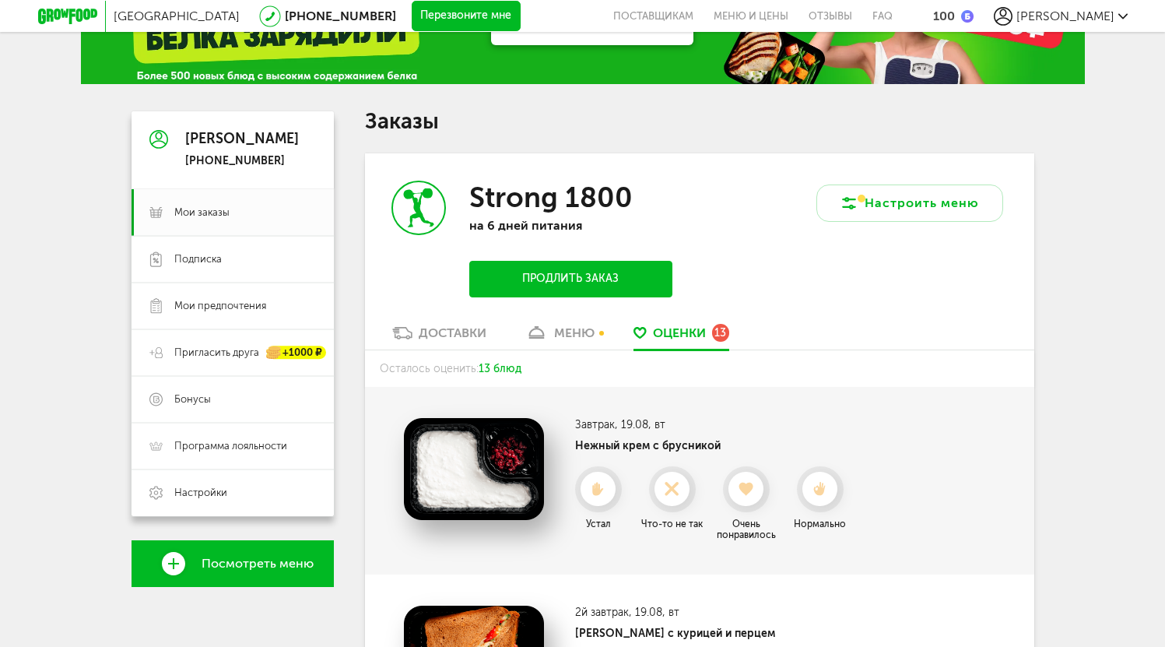
click at [570, 337] on div "меню" at bounding box center [574, 332] width 40 height 15
